Goal: Task Accomplishment & Management: Complete application form

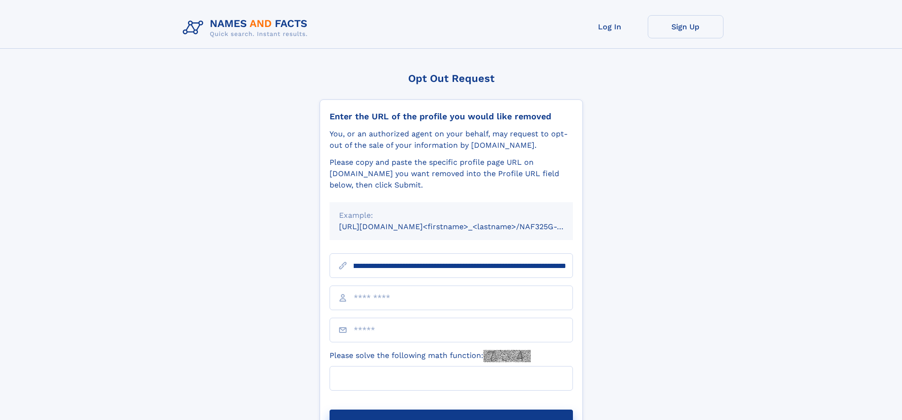
scroll to position [0, 102]
type input "**********"
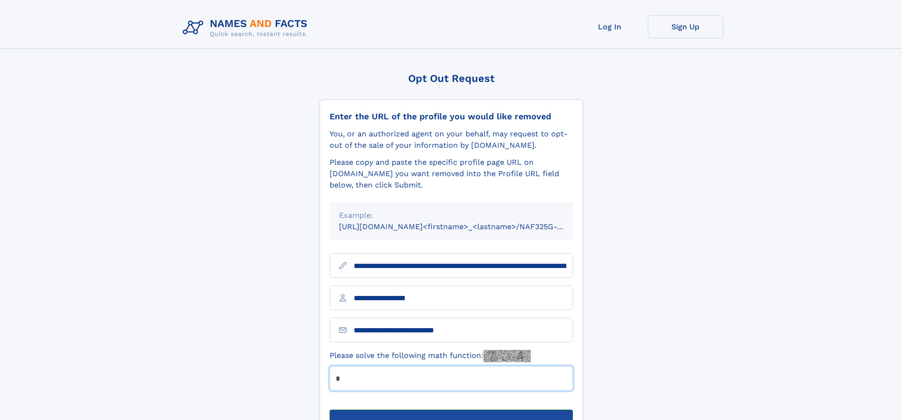
type input "*"
click at [451, 410] on button "Submit Opt Out Request" at bounding box center [451, 425] width 243 height 30
